Goal: Task Accomplishment & Management: Complete application form

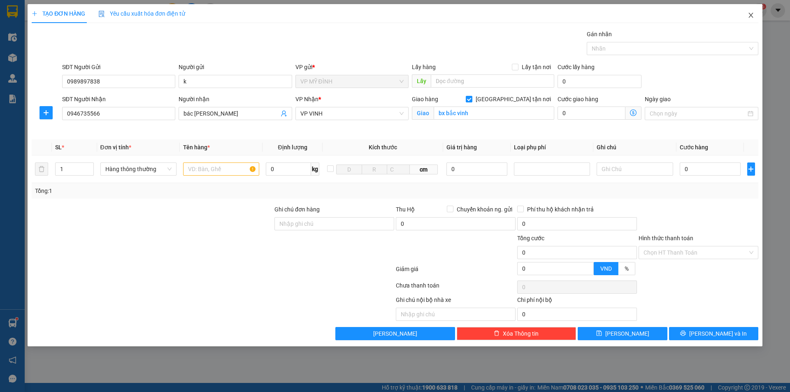
click at [749, 15] on icon "close" at bounding box center [751, 15] width 7 height 7
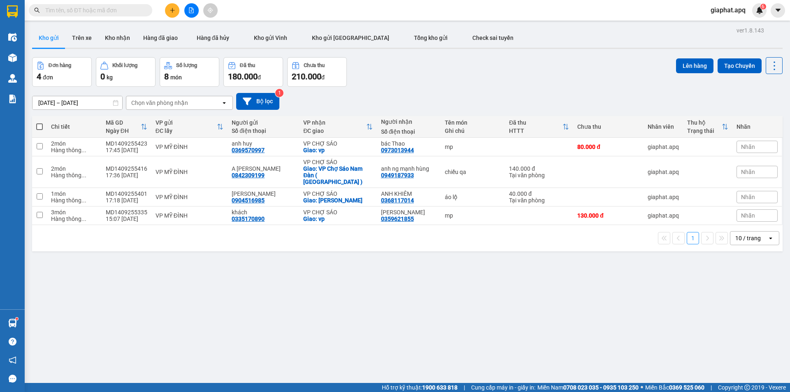
click at [110, 12] on input "text" at bounding box center [93, 10] width 97 height 9
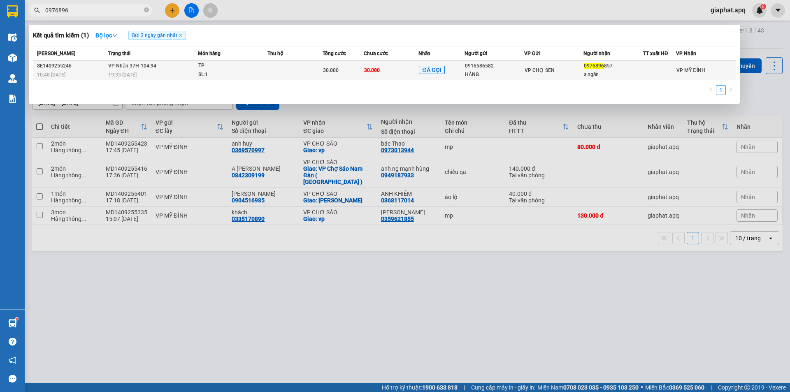
type input "0976896"
click at [239, 63] on div "TP" at bounding box center [229, 65] width 62 height 9
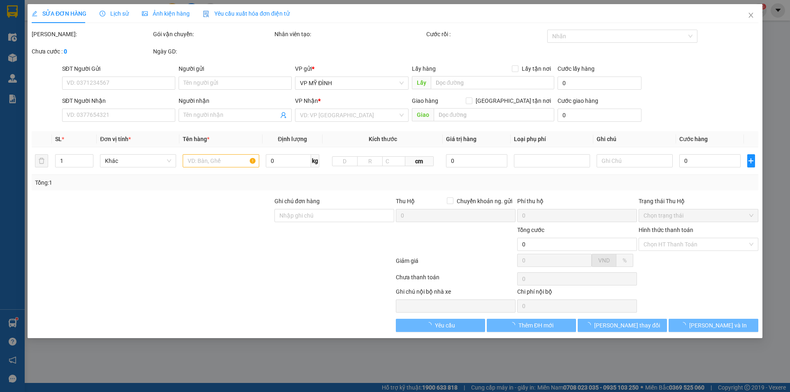
type input "0916586582"
type input "HẰNG"
type input "0976896857"
type input "a ngân"
type input "30.000"
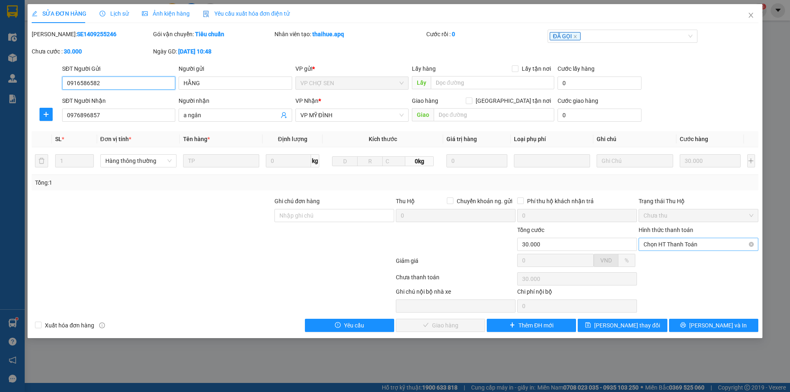
click at [678, 244] on span "Chọn HT Thanh Toán" at bounding box center [699, 244] width 110 height 12
click at [666, 264] on div "Tại văn phòng" at bounding box center [699, 260] width 110 height 9
type input "0"
click at [439, 325] on span "[PERSON_NAME] và Giao hàng" at bounding box center [451, 325] width 79 height 9
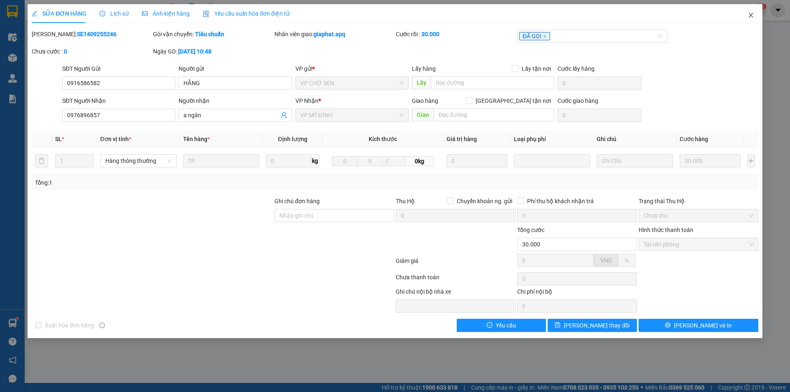
click at [753, 17] on icon "close" at bounding box center [751, 15] width 7 height 7
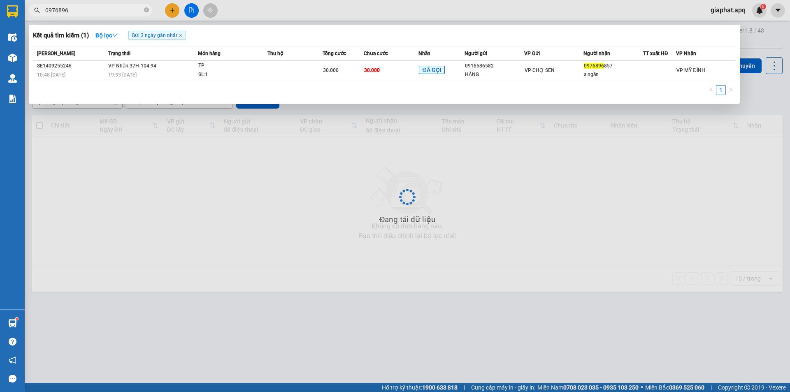
click at [125, 14] on input "0976896" at bounding box center [93, 10] width 97 height 9
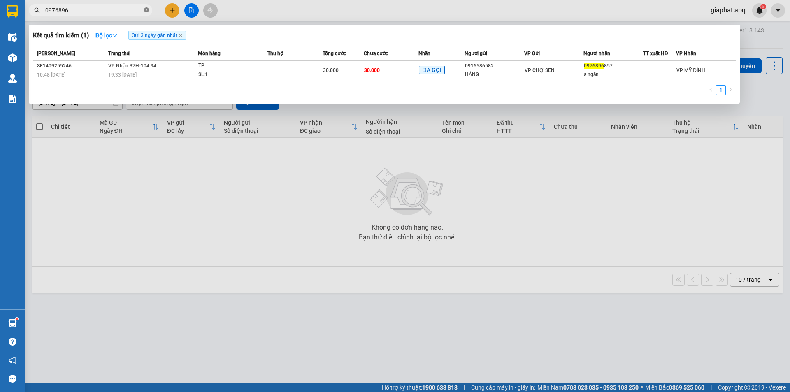
click at [147, 12] on icon "close-circle" at bounding box center [146, 9] width 5 height 5
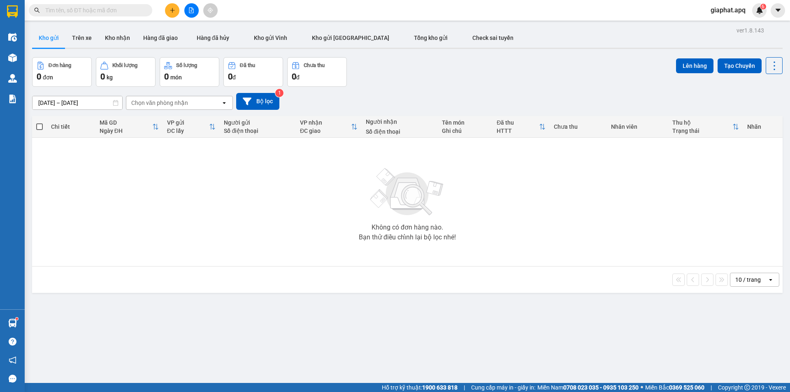
click at [395, 13] on div "Kết quả tìm kiếm ( 1 ) Bộ lọc Gửi 3 ngày gần nhất Mã ĐH Trạng thái Món hàng Thu…" at bounding box center [395, 10] width 790 height 21
drag, startPoint x: 120, startPoint y: 15, endPoint x: 130, endPoint y: 14, distance: 10.8
click at [120, 16] on span at bounding box center [90, 10] width 123 height 12
click at [127, 14] on input "text" at bounding box center [93, 10] width 97 height 9
